Goal: Task Accomplishment & Management: Manage account settings

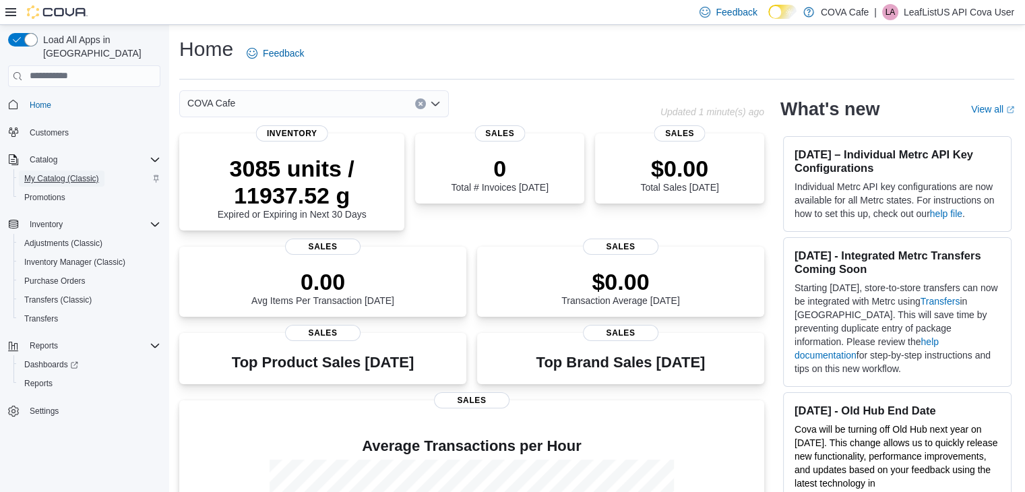
click at [44, 173] on span "My Catalog (Classic)" at bounding box center [61, 178] width 75 height 11
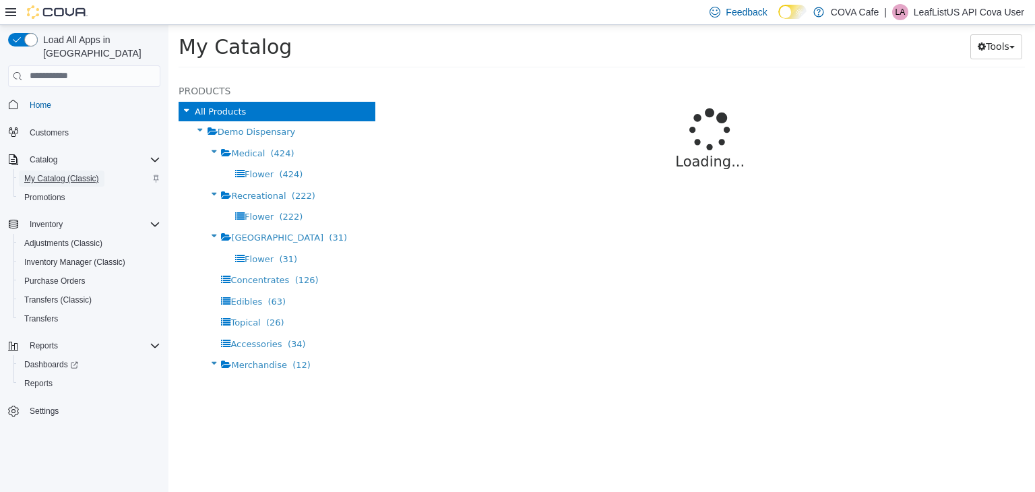
select select "**********"
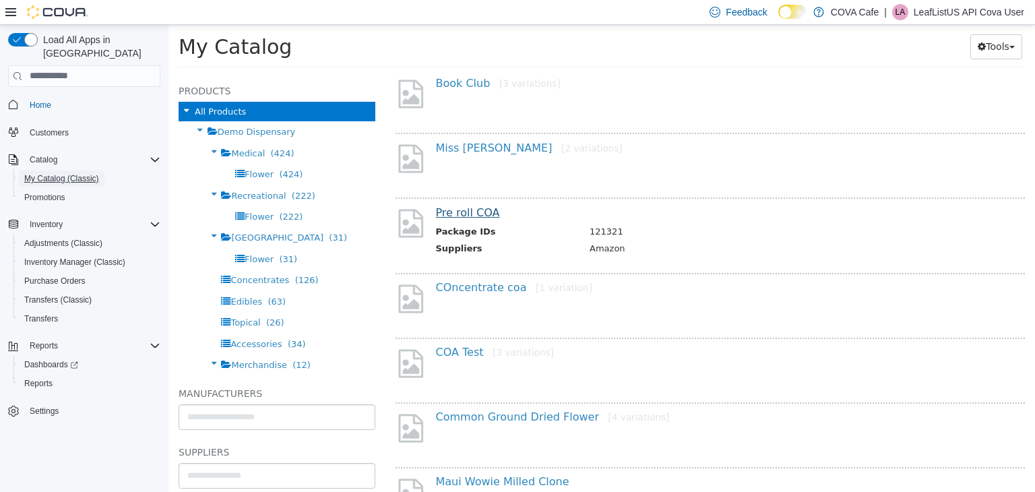
scroll to position [404, 0]
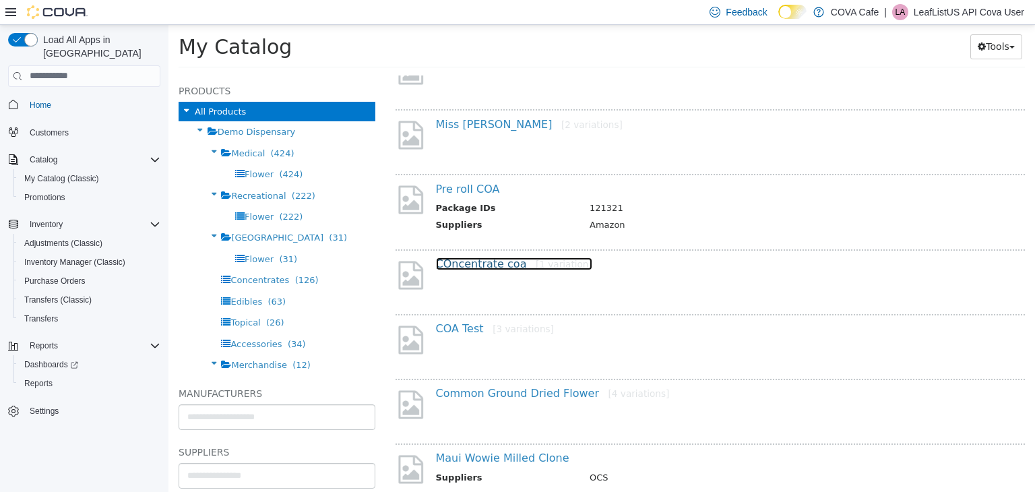
click at [478, 259] on link "COncentrate coa [1 variation]" at bounding box center [514, 263] width 156 height 13
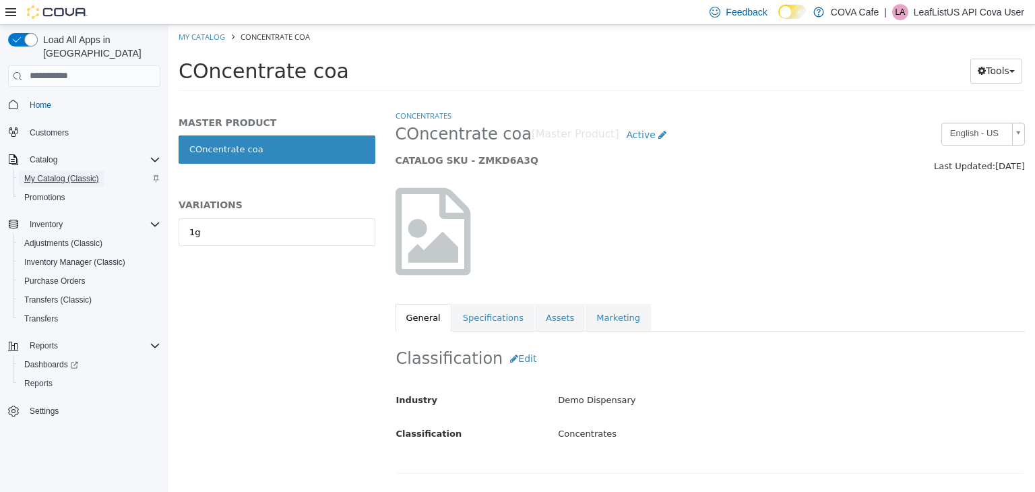
click at [42, 173] on span "My Catalog (Classic)" at bounding box center [61, 178] width 75 height 11
click at [56, 173] on span "My Catalog (Classic)" at bounding box center [61, 178] width 75 height 11
click at [205, 35] on link "My Catalog" at bounding box center [202, 36] width 46 height 10
select select "**********"
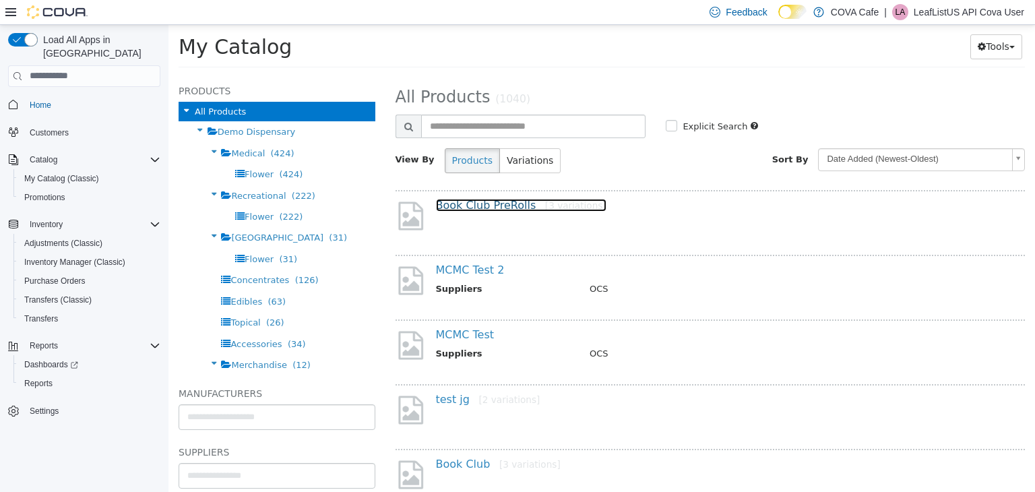
click at [447, 211] on link "Book Club PreRolls [3 variations]" at bounding box center [521, 204] width 170 height 13
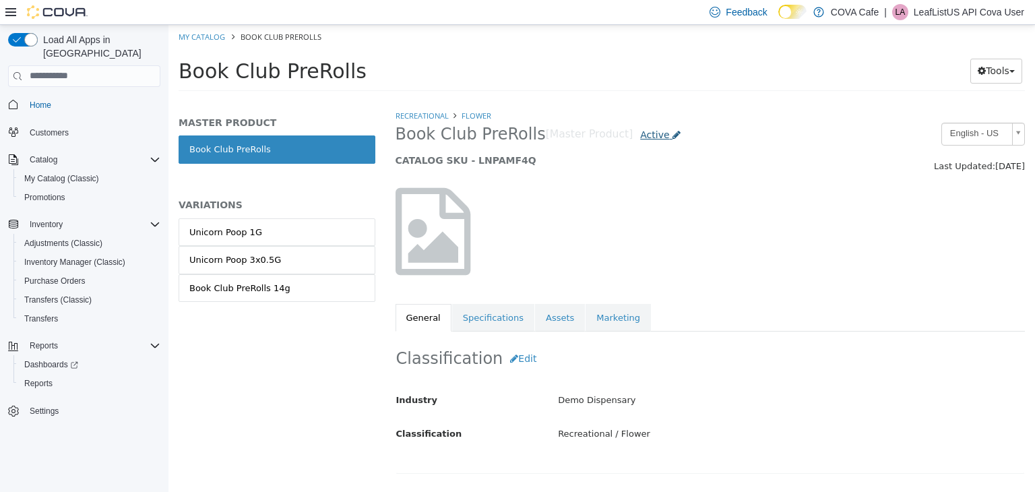
click at [640, 135] on span "Active" at bounding box center [654, 134] width 29 height 11
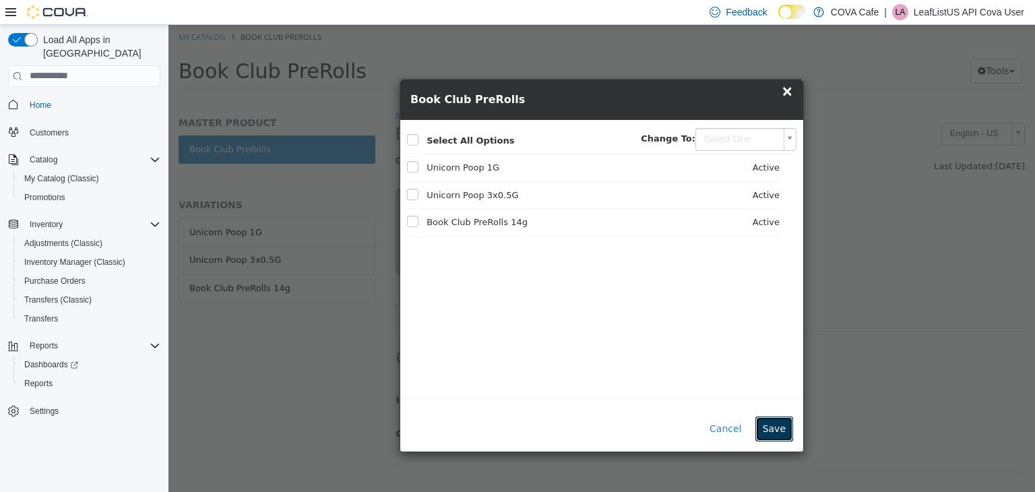
click at [765, 427] on button "Save" at bounding box center [774, 428] width 38 height 25
click at [781, 93] on h4 "Book Club PreRolls" at bounding box center [601, 99] width 383 height 14
click at [786, 98] on span "×" at bounding box center [787, 90] width 12 height 16
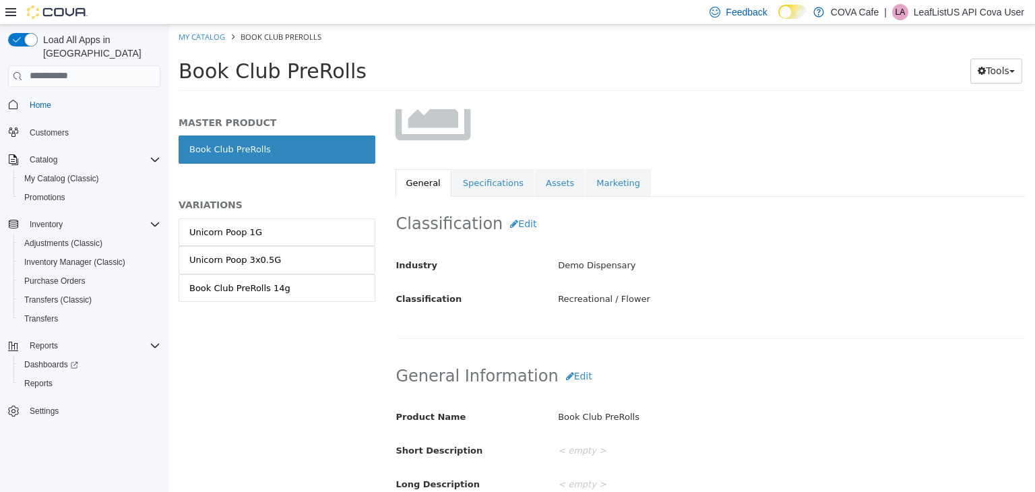
scroll to position [202, 0]
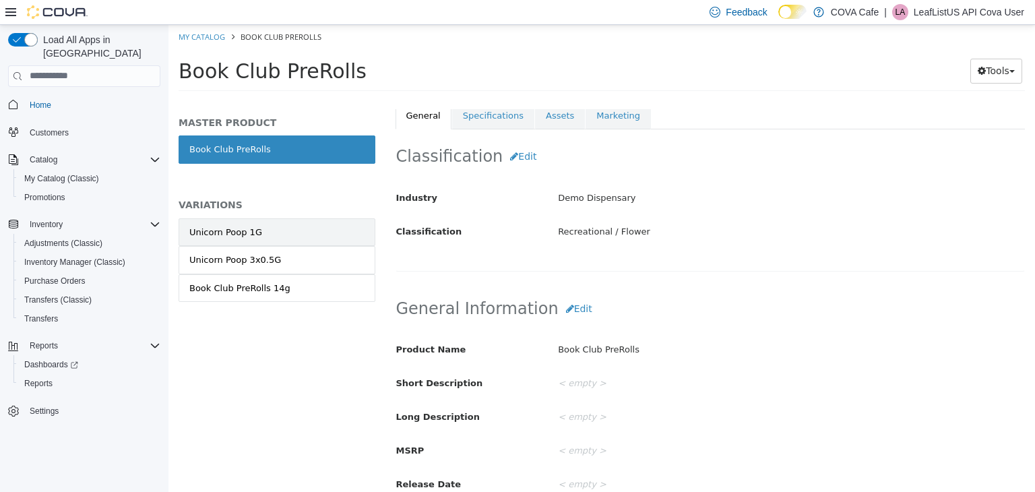
click at [251, 230] on div "Unicorn Poop 1G" at bounding box center [225, 231] width 73 height 13
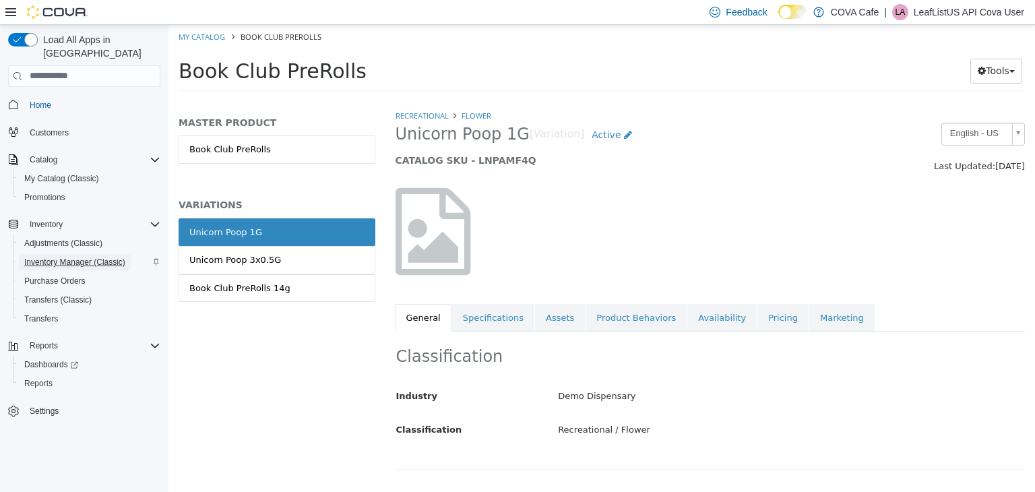
click at [65, 257] on span "Inventory Manager (Classic)" at bounding box center [74, 262] width 101 height 11
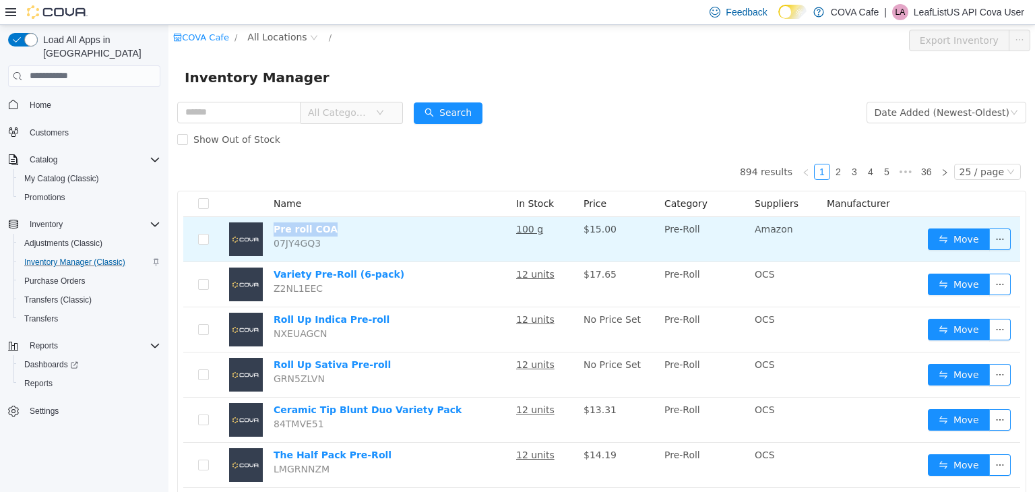
drag, startPoint x: 335, startPoint y: 233, endPoint x: 271, endPoint y: 226, distance: 64.3
click at [271, 226] on td "Pre roll COA 07JY4GQ3" at bounding box center [389, 238] width 242 height 45
copy link "Pre roll COA"
click at [996, 240] on button "button" at bounding box center [1000, 239] width 22 height 22
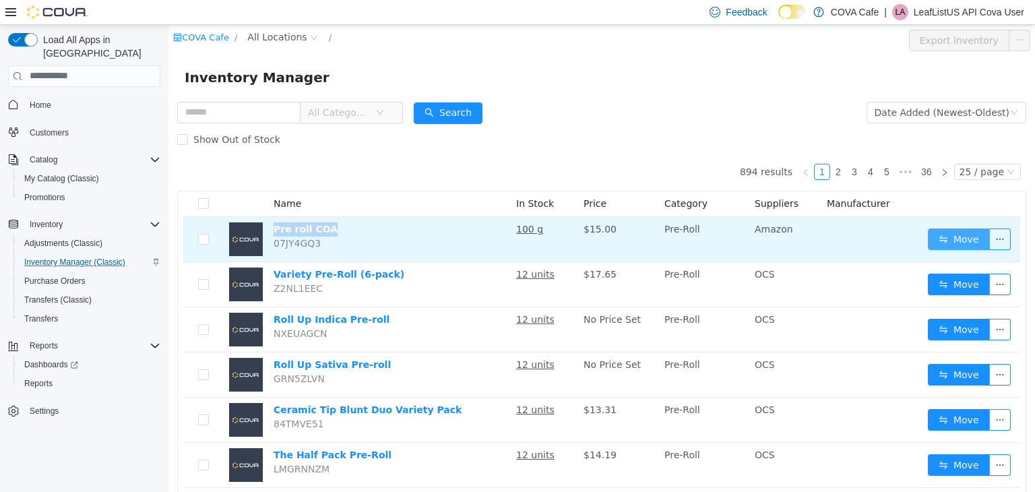
click at [944, 239] on button "Move" at bounding box center [959, 239] width 62 height 22
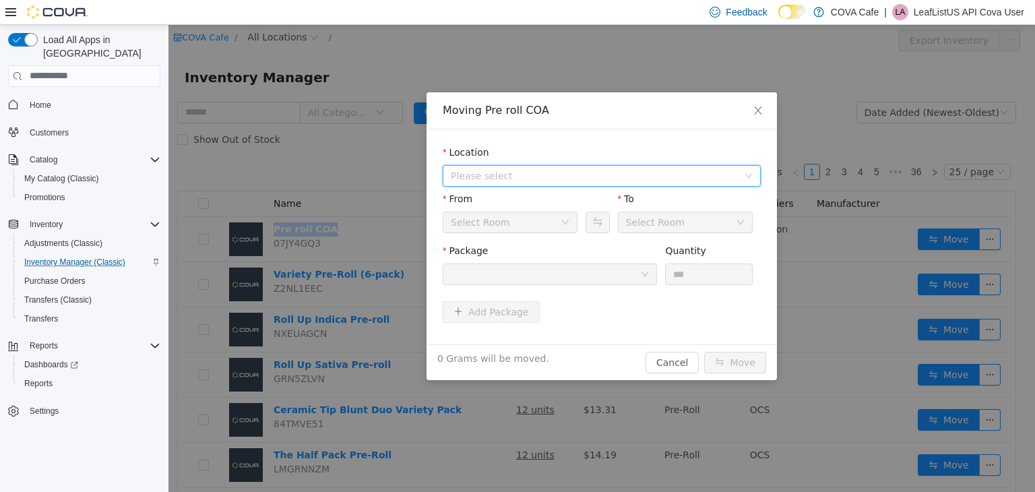
click at [571, 176] on span "Please select" at bounding box center [594, 174] width 287 height 13
click at [735, 137] on div "Location Please select From Select Room To Select Room Package Quantity *** Add…" at bounding box center [601, 236] width 350 height 215
click at [752, 114] on icon "icon: close" at bounding box center [757, 109] width 11 height 11
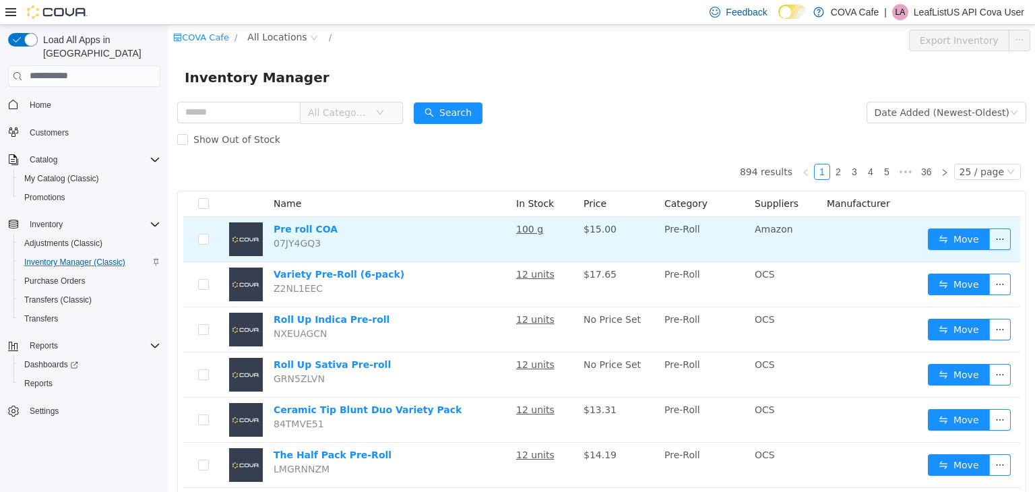
click at [872, 250] on td at bounding box center [871, 238] width 101 height 45
click at [292, 231] on link "Pre roll COA" at bounding box center [305, 228] width 64 height 11
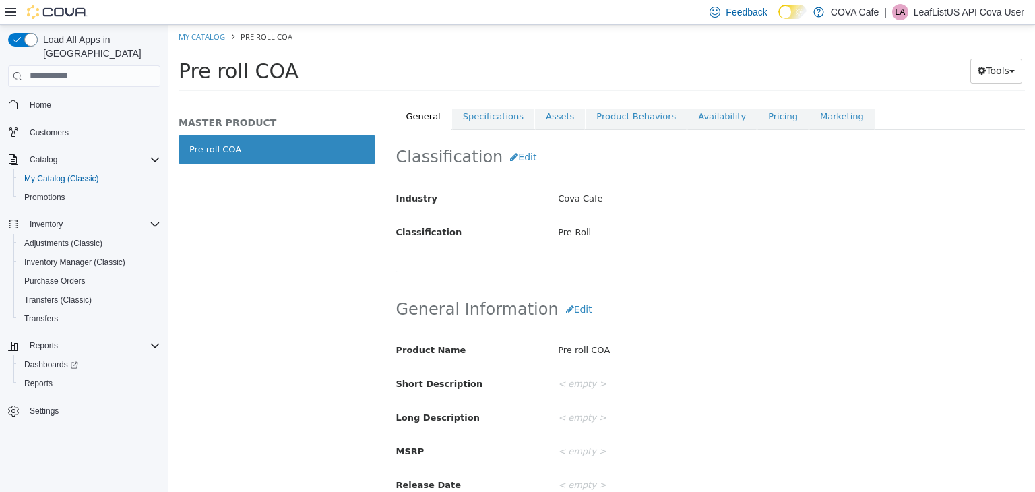
scroll to position [202, 0]
click at [757, 118] on link "Pricing" at bounding box center [782, 115] width 51 height 28
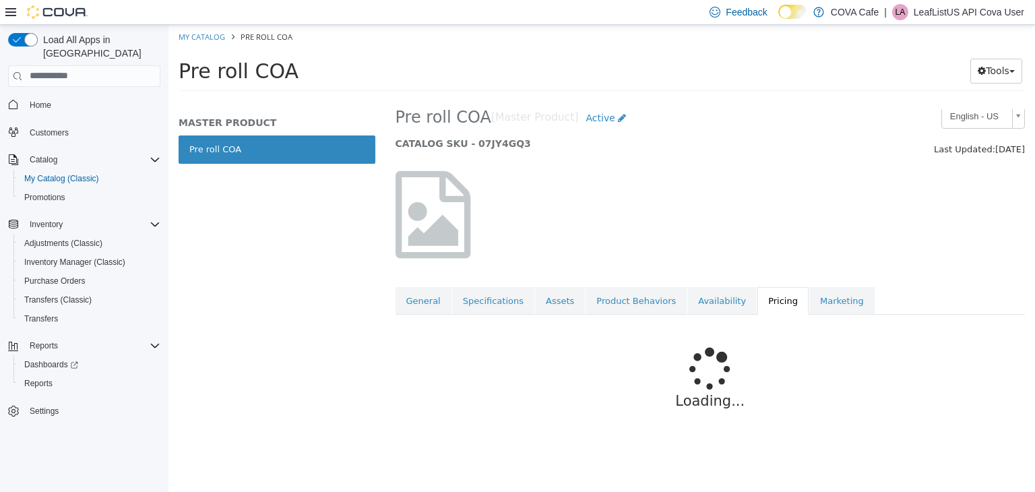
scroll to position [11, 0]
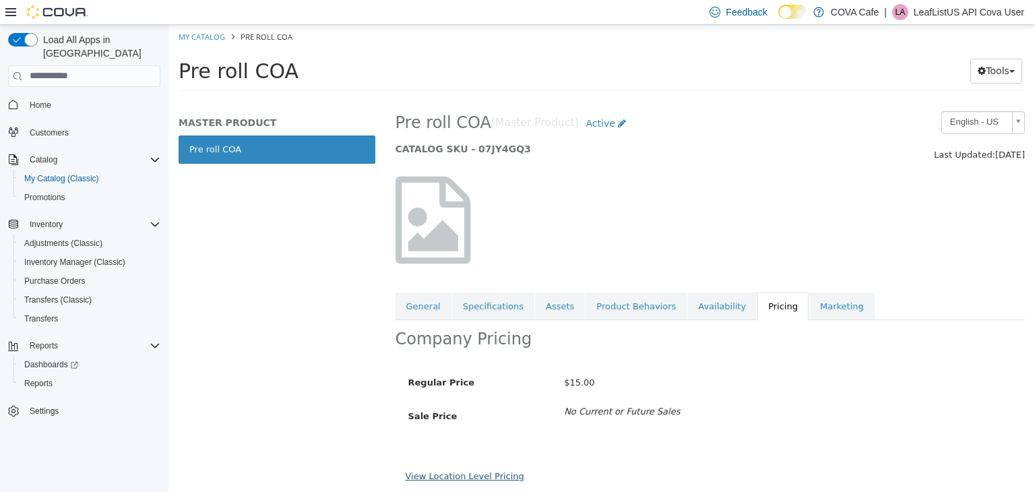
click at [460, 479] on link "View Location Level Pricing" at bounding box center [465, 475] width 119 height 10
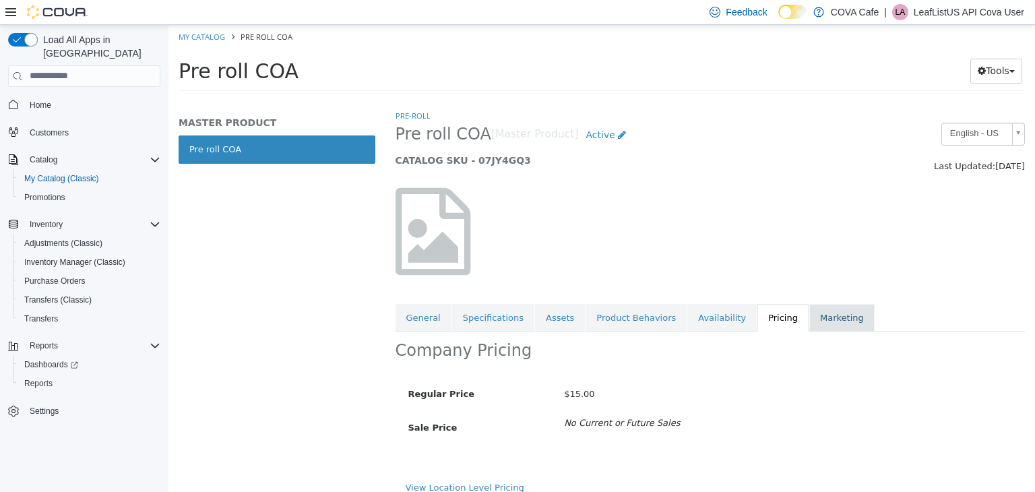
click at [809, 318] on link "Marketing" at bounding box center [841, 317] width 65 height 28
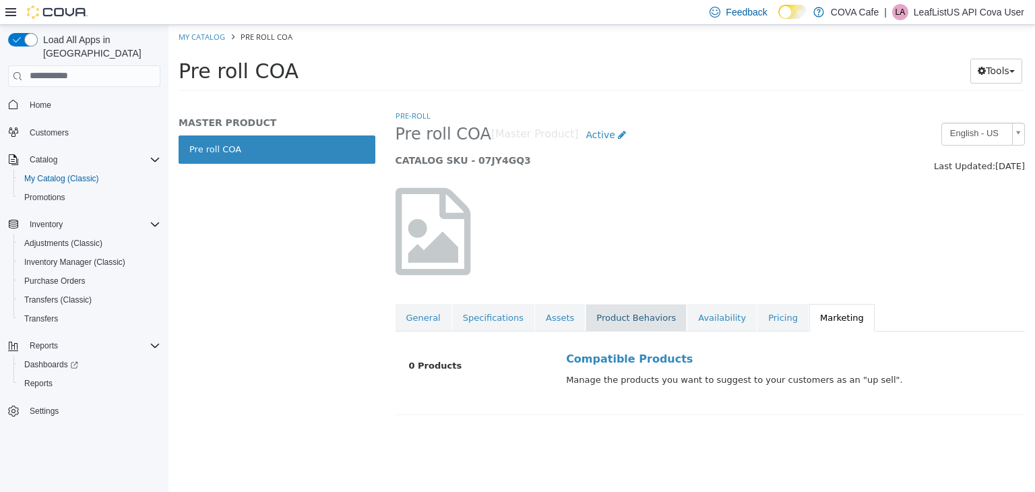
click at [633, 318] on link "Product Behaviors" at bounding box center [635, 317] width 101 height 28
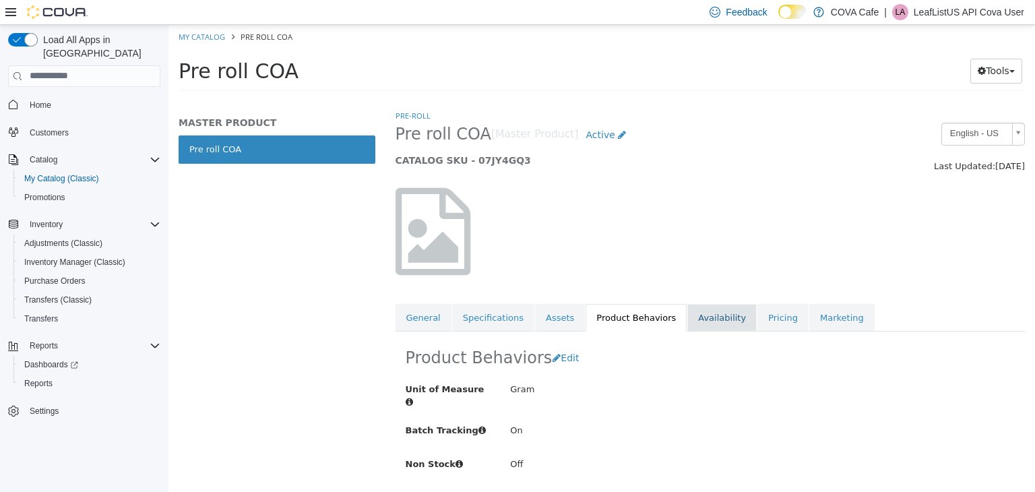
click at [687, 321] on link "Availability" at bounding box center [721, 317] width 69 height 28
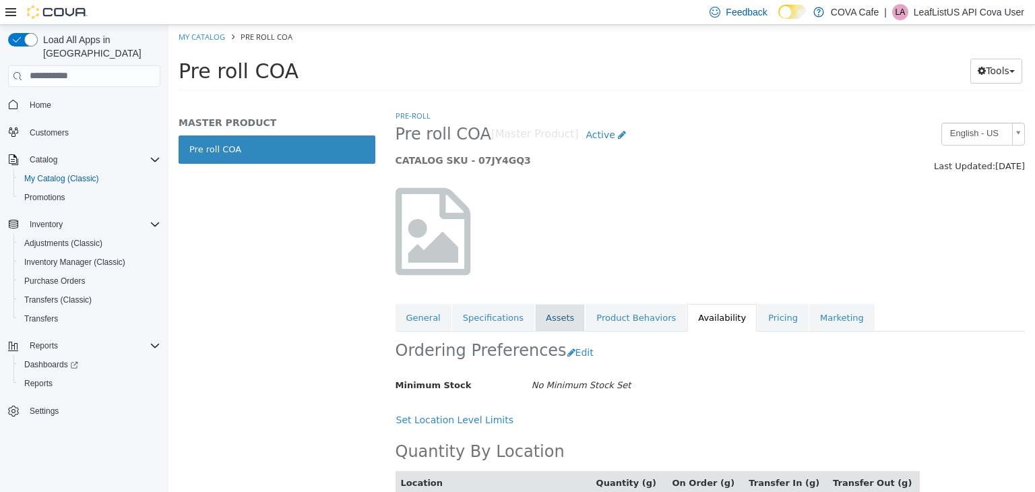
click at [544, 325] on link "Assets" at bounding box center [560, 317] width 50 height 28
